Goal: Obtain resource: Obtain resource

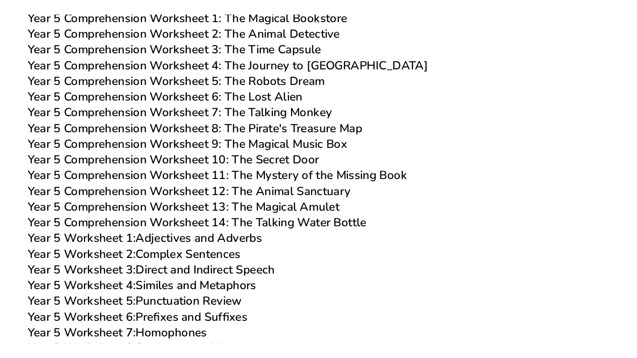
scroll to position [4328, 0]
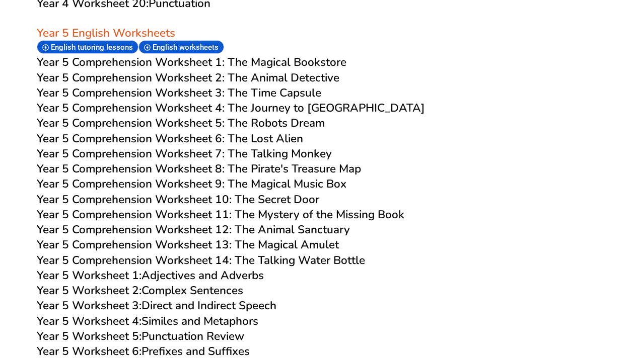
scroll to position [4308, 0]
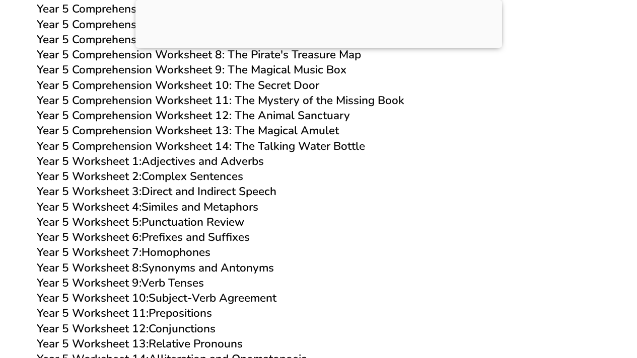
scroll to position [4484, 0]
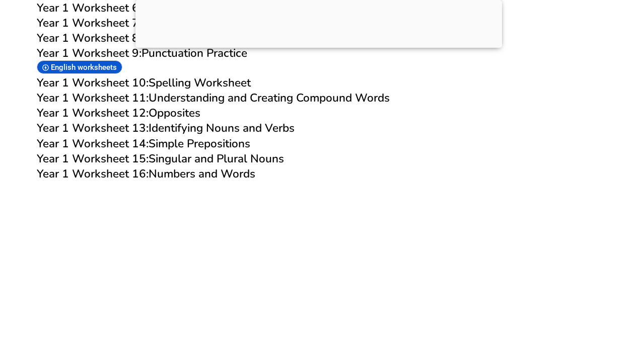
scroll to position [1232, 0]
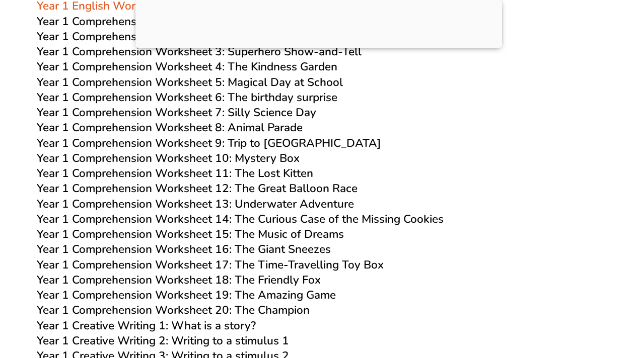
scroll to position [1281, 0]
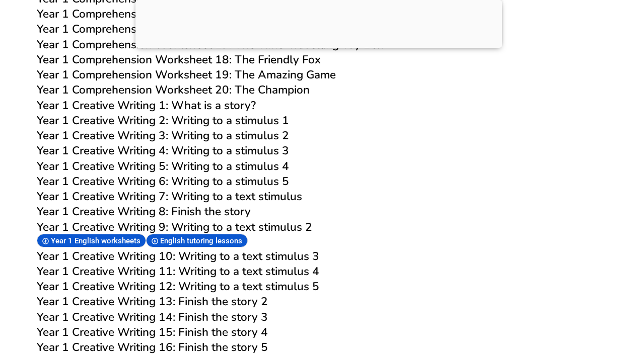
scroll to position [1479, 0]
